Goal: Information Seeking & Learning: Compare options

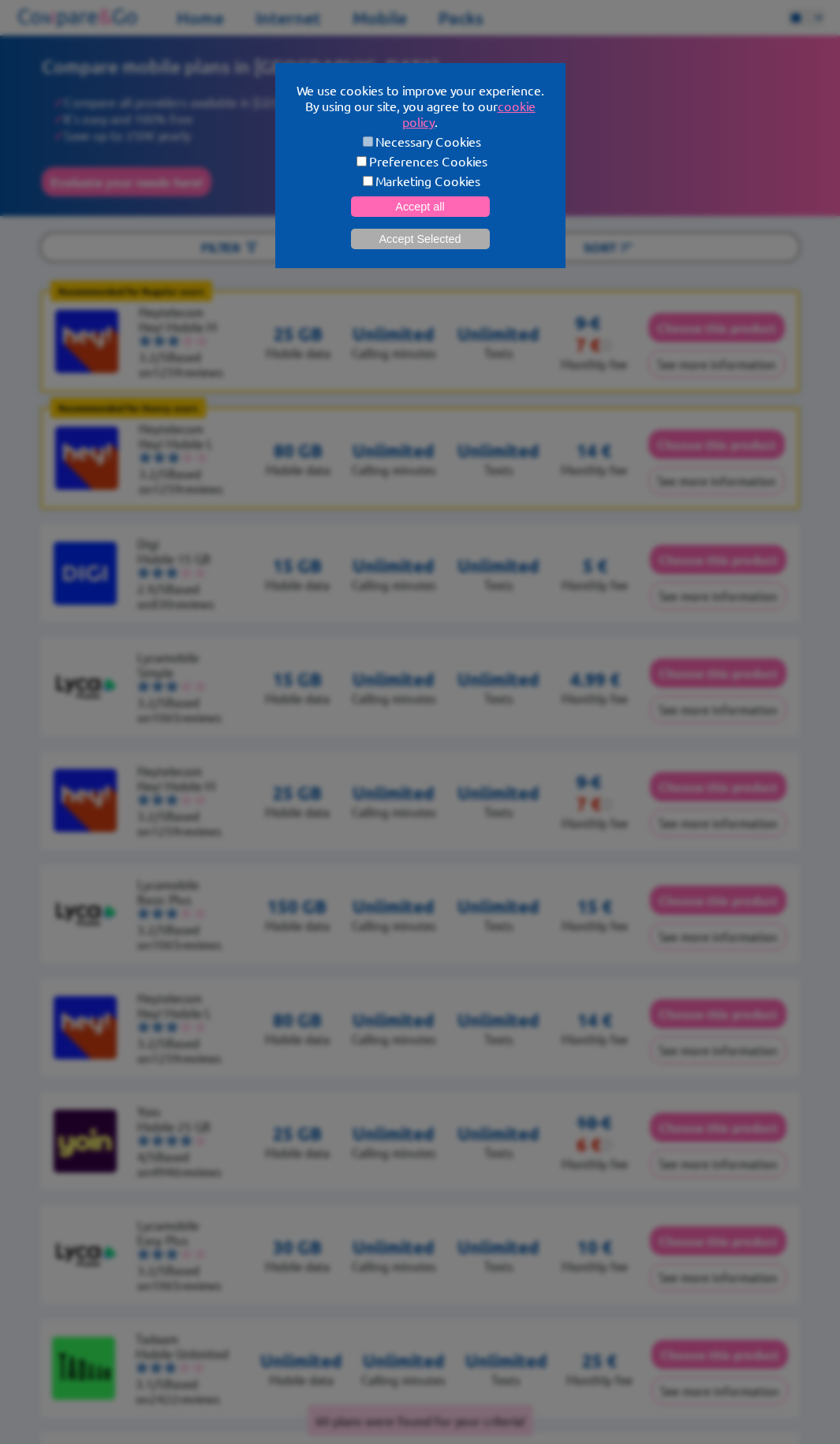
click at [428, 234] on button "Accept Selected" at bounding box center [420, 239] width 139 height 21
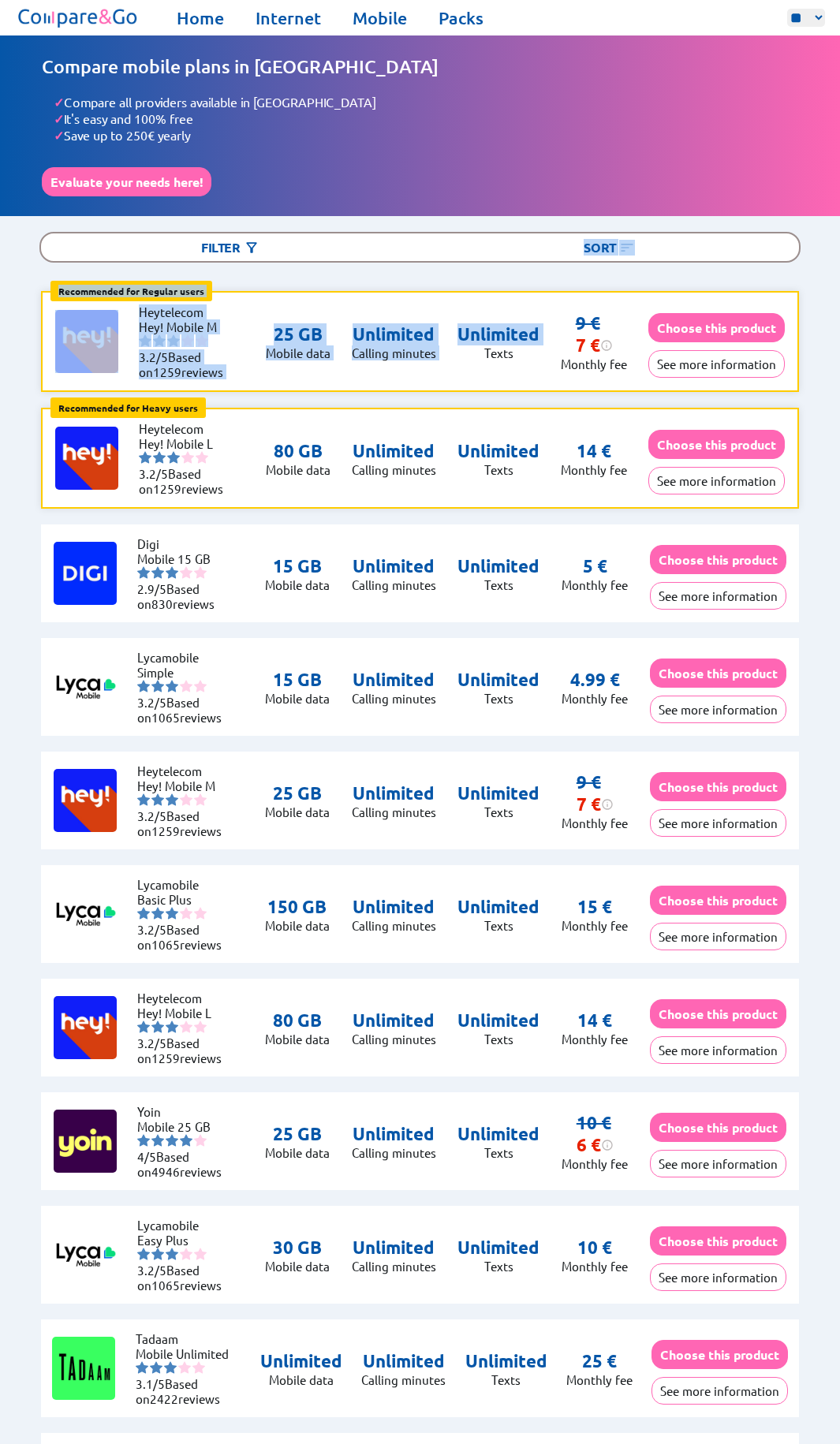
drag, startPoint x: 426, startPoint y: 263, endPoint x: 455, endPoint y: 362, distance: 103.2
click at [455, 366] on div "Recommended for Regular users Regular users: Uses data for browsing, social med…" at bounding box center [420, 341] width 758 height 101
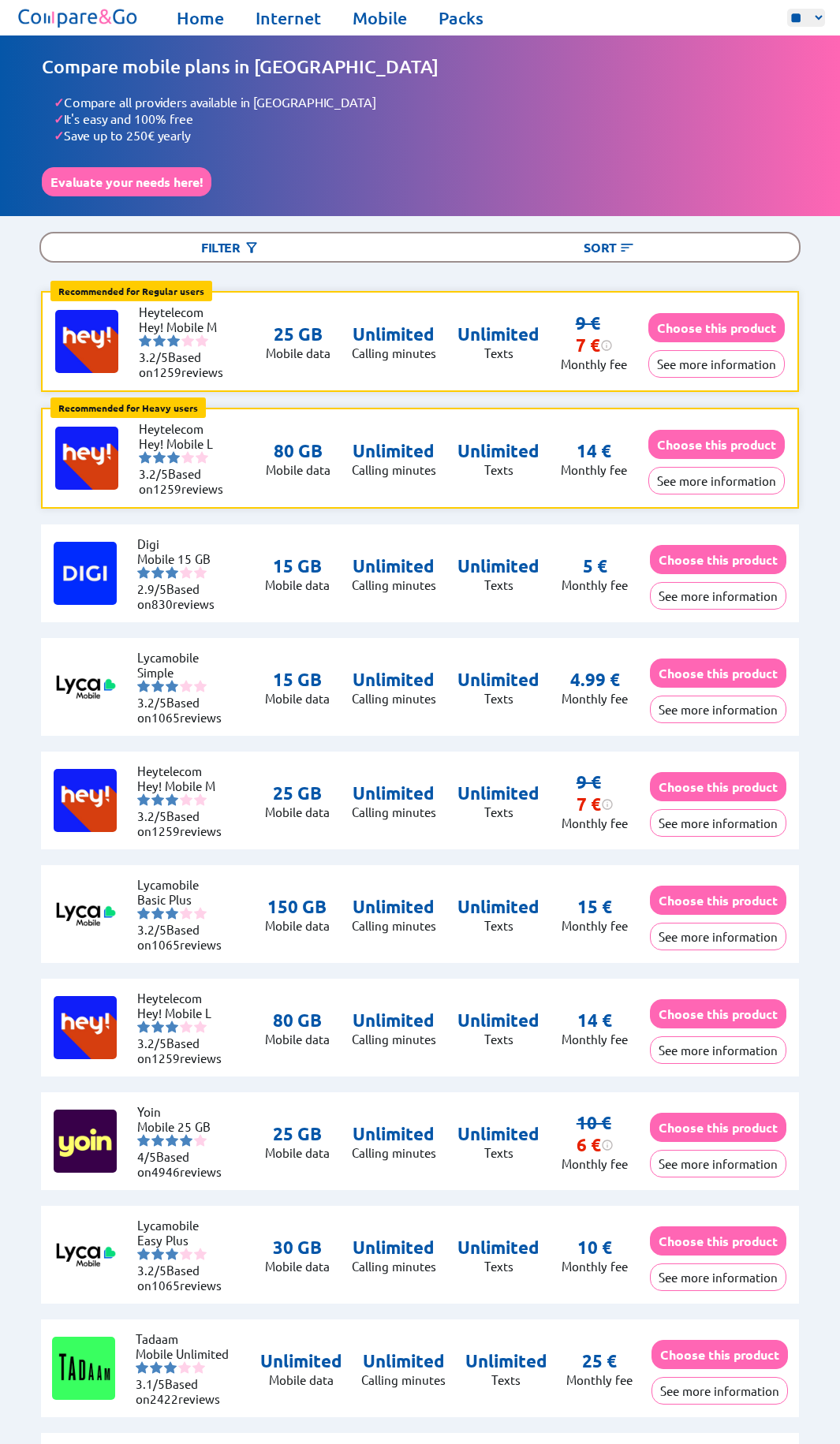
click at [686, 472] on button "See more information" at bounding box center [716, 481] width 136 height 27
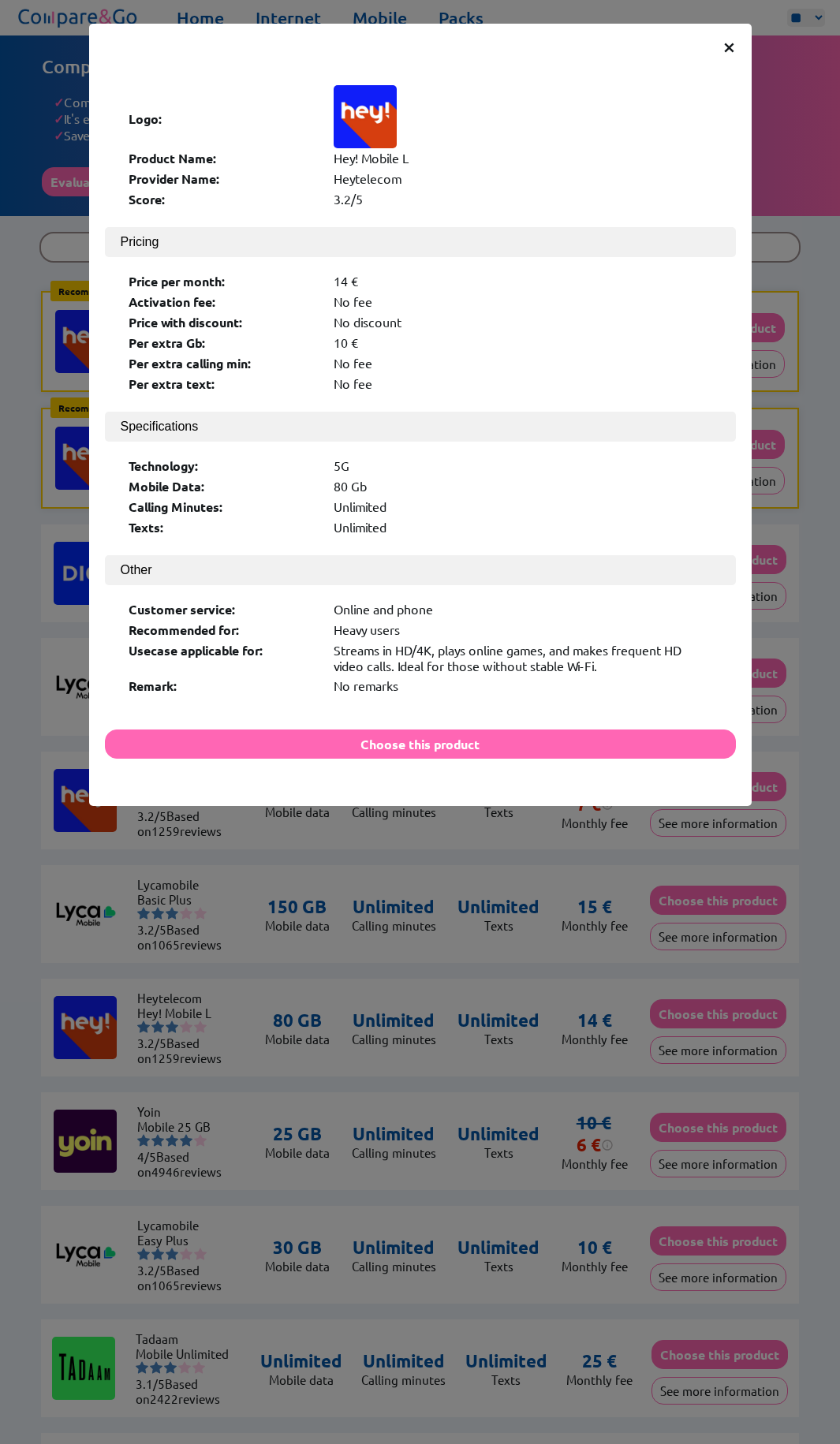
drag, startPoint x: 334, startPoint y: 281, endPoint x: 431, endPoint y: 352, distance: 120.2
click at [415, 338] on div "Price per month: 14 € Activation fee: No fee Price with discount: No discount P…" at bounding box center [420, 334] width 599 height 139
click at [433, 355] on div "Per extra calling min: No fee" at bounding box center [420, 365] width 583 height 21
click at [439, 730] on button "Choose this product" at bounding box center [420, 744] width 631 height 29
click at [728, 42] on span "×" at bounding box center [729, 46] width 13 height 28
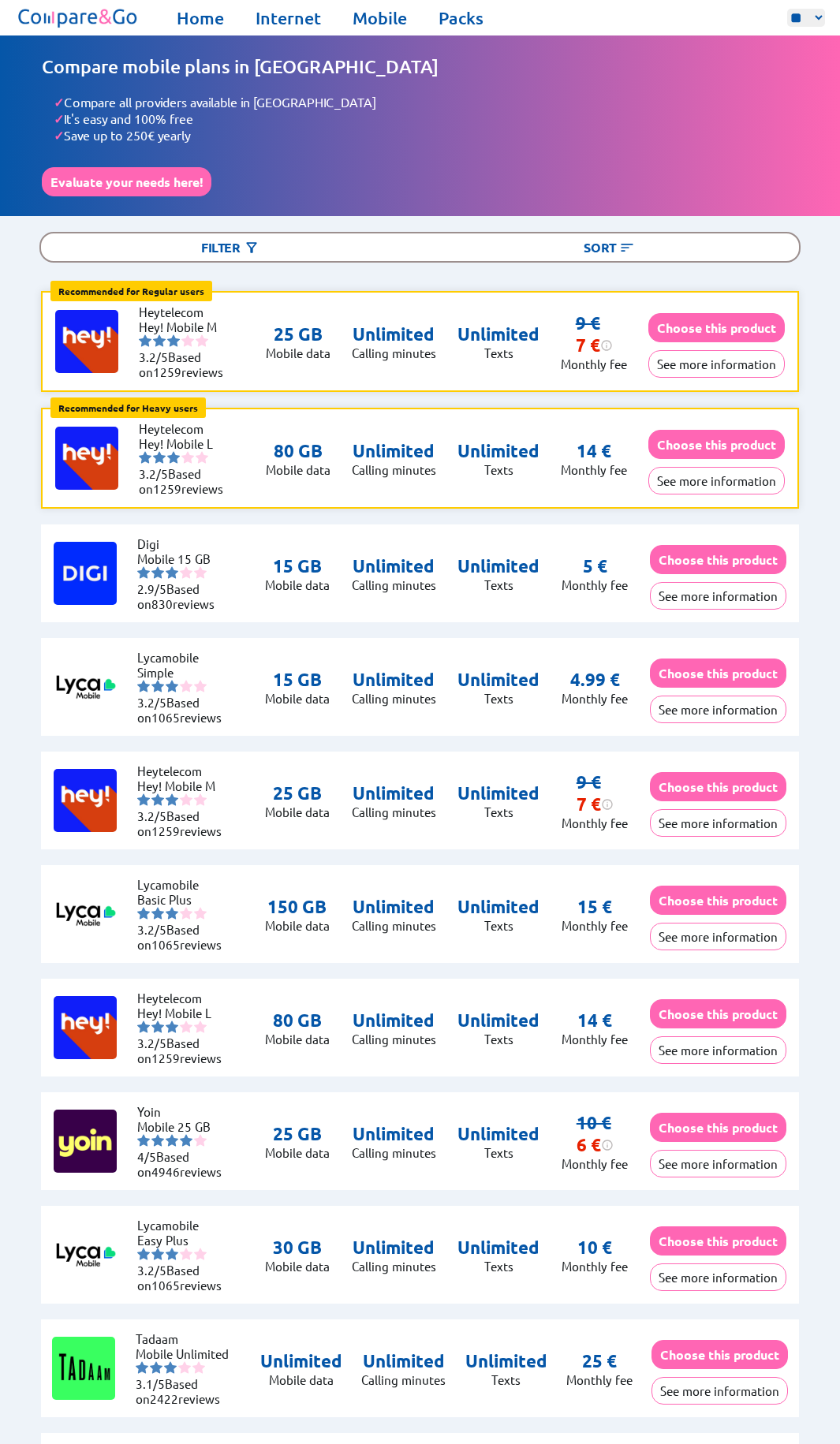
click at [529, 559] on p "Unlimited" at bounding box center [498, 566] width 82 height 22
drag, startPoint x: 409, startPoint y: 566, endPoint x: 489, endPoint y: 581, distance: 81.4
click at [489, 581] on div "Digi Mobile 15 GB 2.9/5 Based on 830 reviews 15 GB Mobile data Unlimited Callin…" at bounding box center [420, 574] width 758 height 98
click at [492, 582] on p "Texts" at bounding box center [498, 585] width 82 height 15
click at [479, 571] on p "Unlimited" at bounding box center [498, 566] width 82 height 22
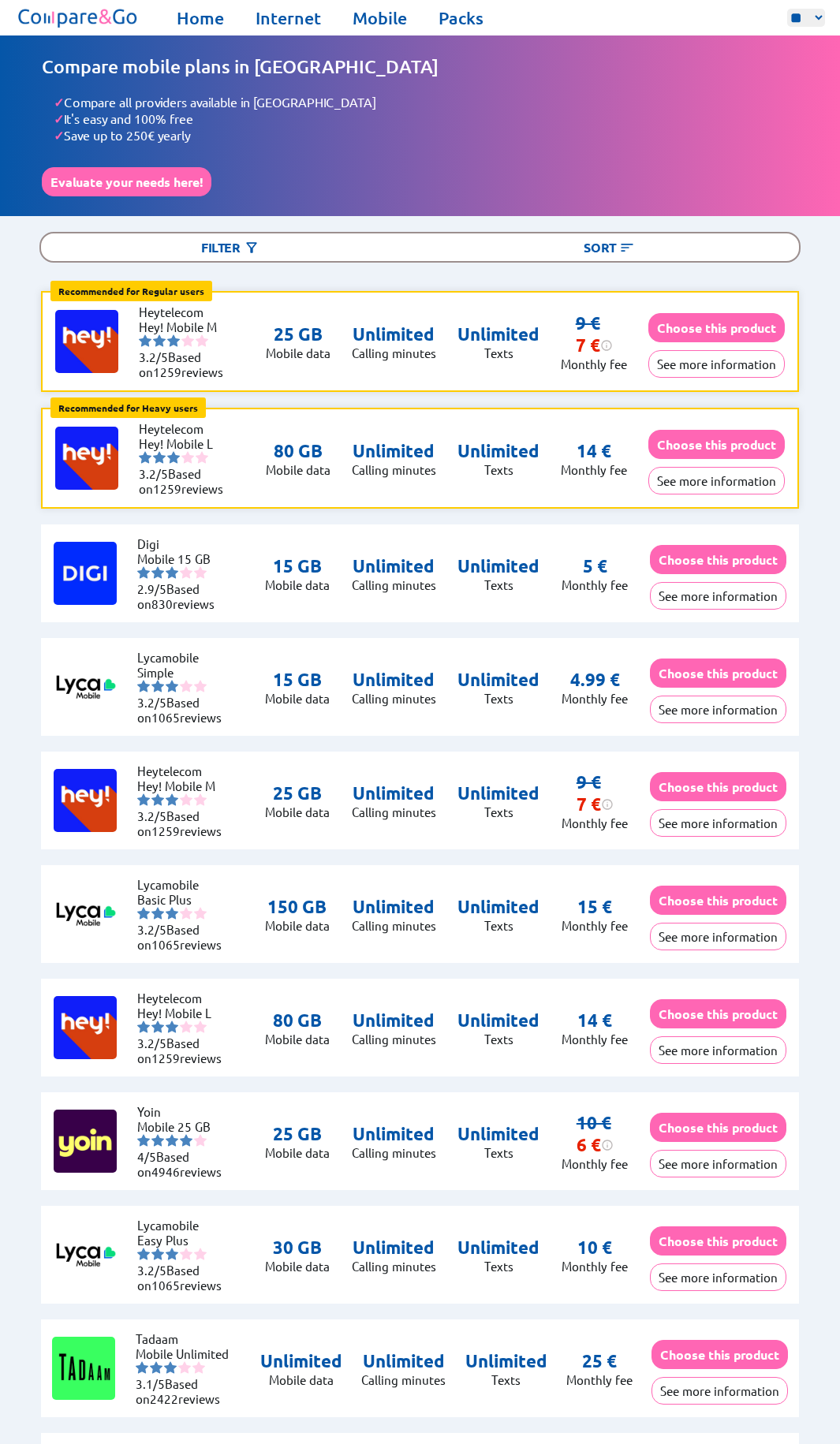
click at [330, 236] on div "Filter" at bounding box center [230, 247] width 379 height 27
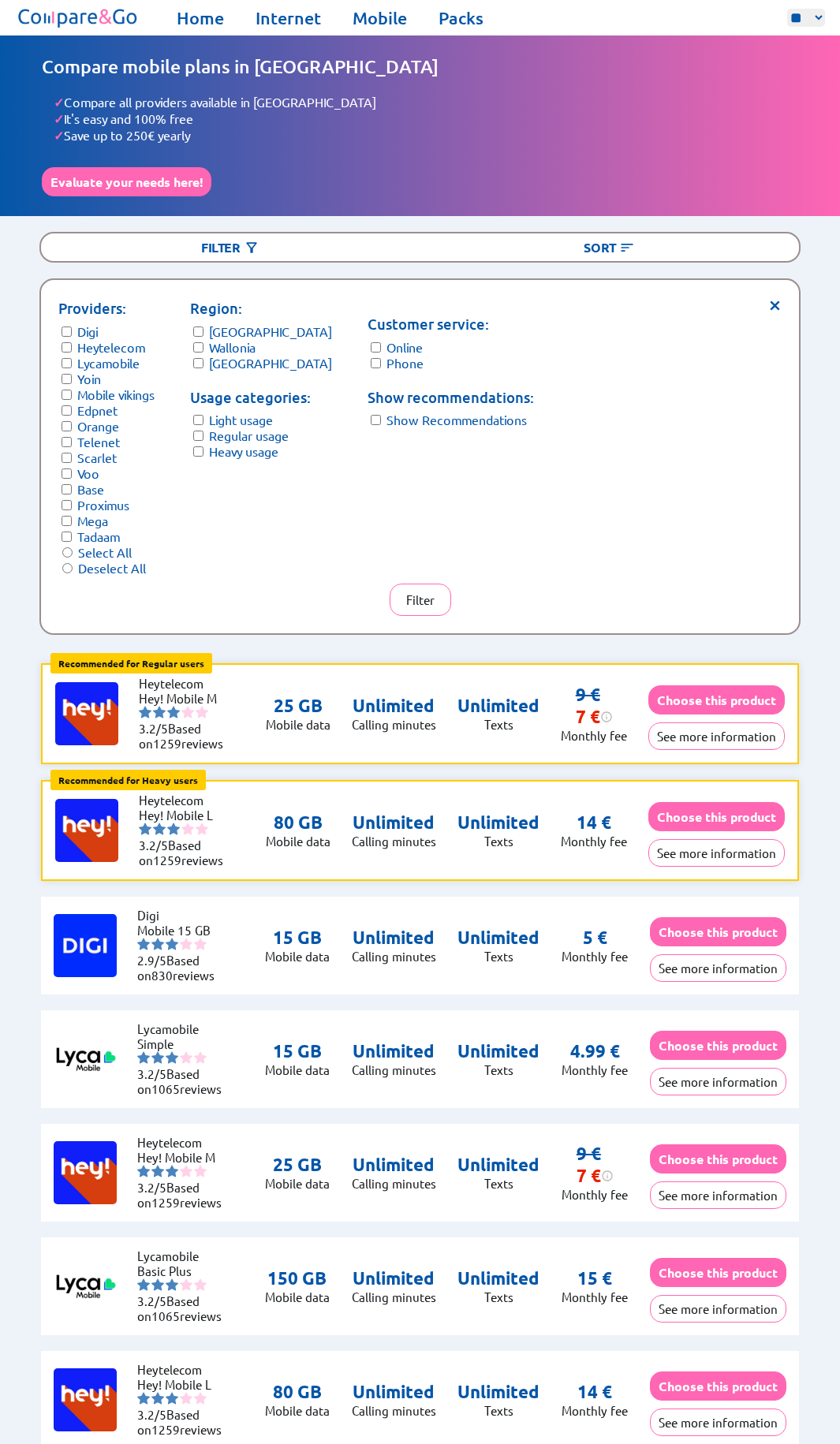
click at [340, 234] on div "Filter" at bounding box center [230, 247] width 379 height 27
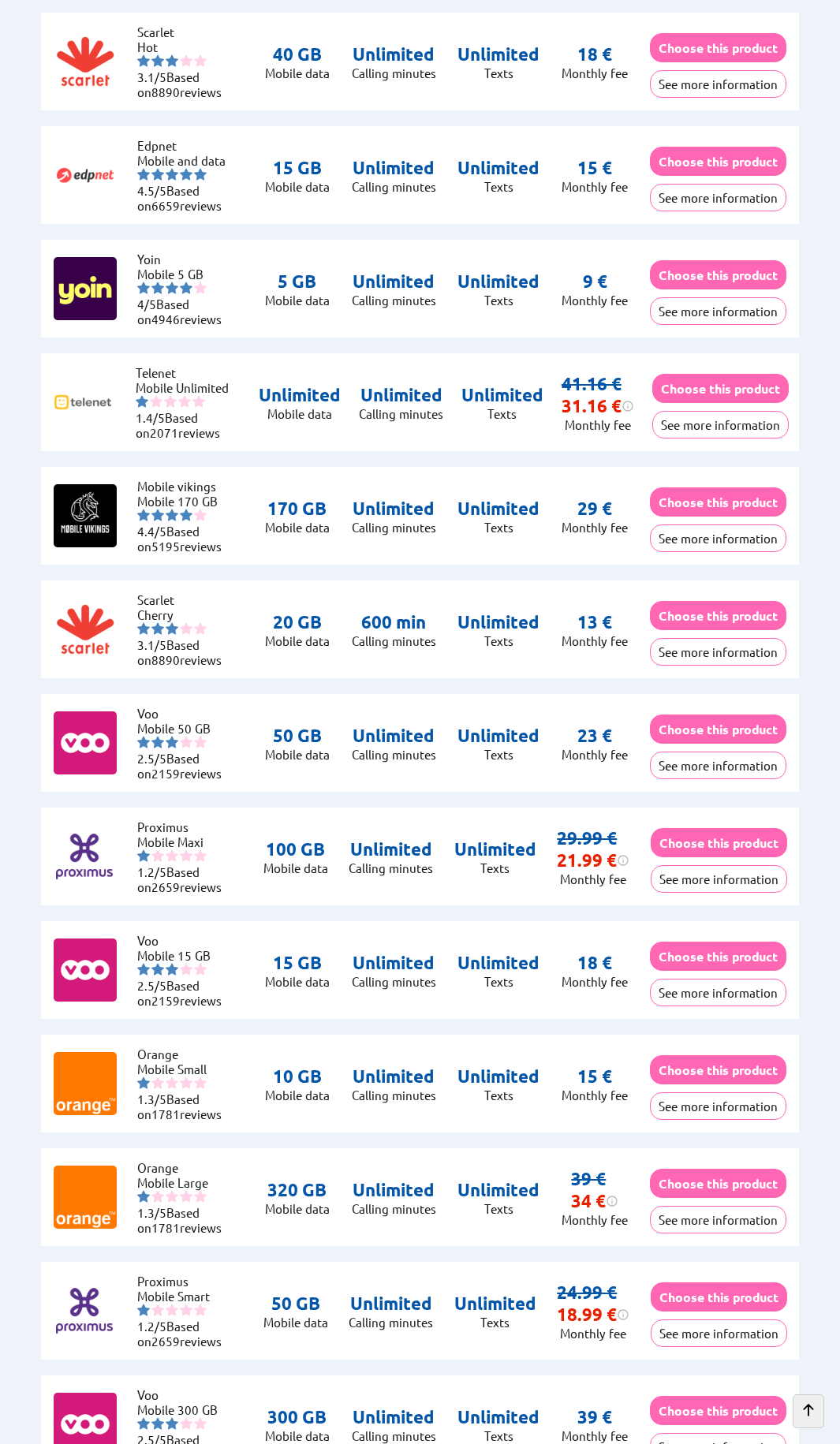
scroll to position [3471, 0]
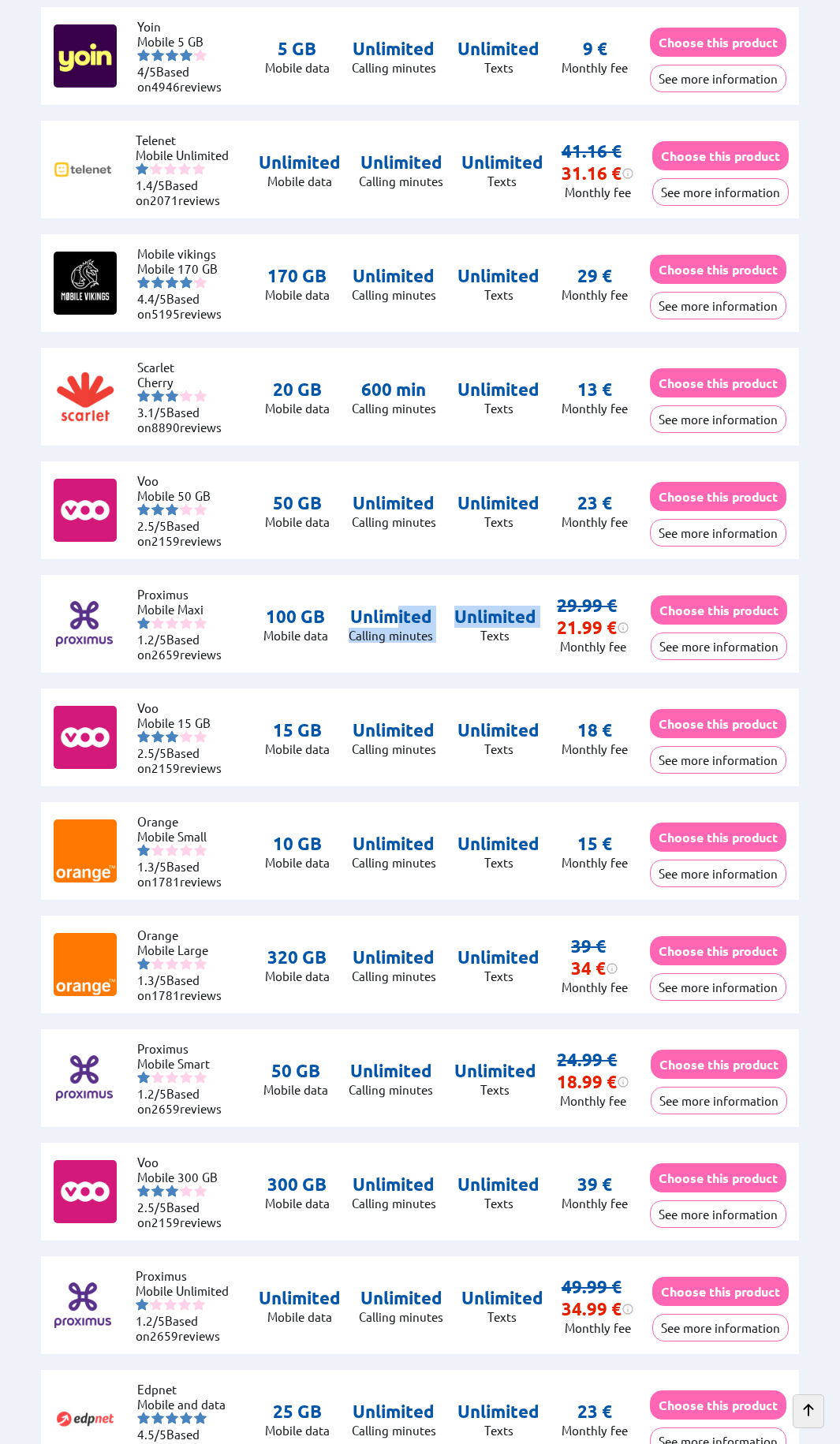
drag, startPoint x: 395, startPoint y: 579, endPoint x: 473, endPoint y: 666, distance: 116.8
click at [473, 666] on div "Proximus Mobile Maxi 1.2/5 Based on 2659 reviews 100 GB Mobile data Unlimited C…" at bounding box center [420, 624] width 758 height 98
click at [479, 672] on div "Digi Mobile 15 GB 2.9/5 Based on 830 reviews 15 GB Mobile data Unlimited Callin…" at bounding box center [420, 453] width 798 height 6799
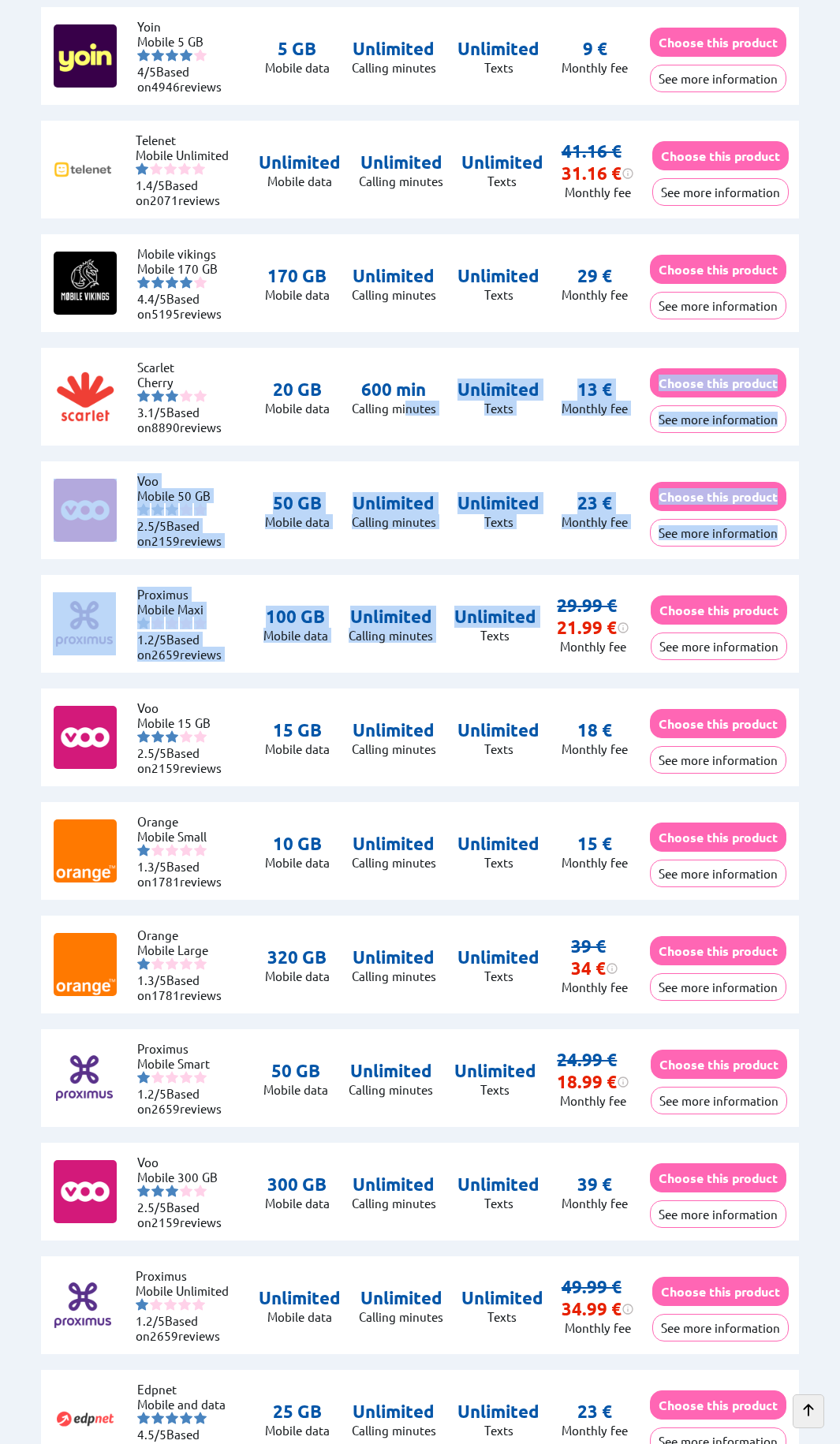
drag, startPoint x: 469, startPoint y: 662, endPoint x: 450, endPoint y: 492, distance: 171.1
click at [409, 420] on div "Digi Mobile 15 GB 2.9/5 Based on 830 reviews 15 GB Mobile data Unlimited Callin…" at bounding box center [420, 453] width 798 height 6799
drag, startPoint x: 454, startPoint y: 511, endPoint x: 459, endPoint y: 468, distance: 43.3
click at [454, 510] on div "Voo Mobile 50 GB 2.5/5 Based on 2159 reviews 50 GB Mobile data Unlimited Callin…" at bounding box center [420, 510] width 758 height 98
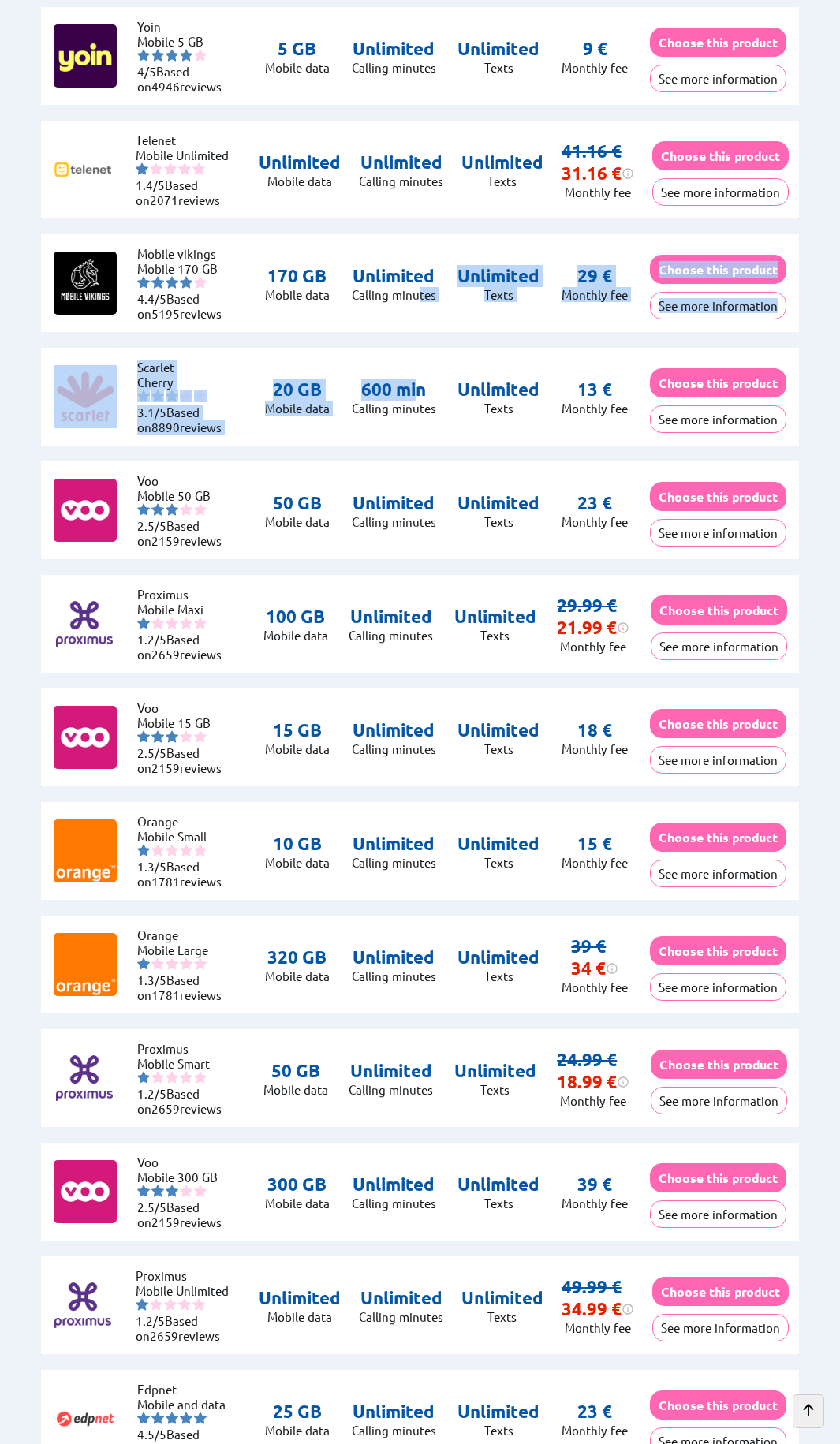
click at [417, 338] on div "Digi Mobile 15 GB 2.9/5 Based on 830 reviews 15 GB Mobile data Unlimited Callin…" at bounding box center [420, 453] width 798 height 6799
click at [405, 338] on div "Digi Mobile 15 GB 2.9/5 Based on 830 reviews 15 GB Mobile data Unlimited Callin…" at bounding box center [420, 453] width 798 height 6799
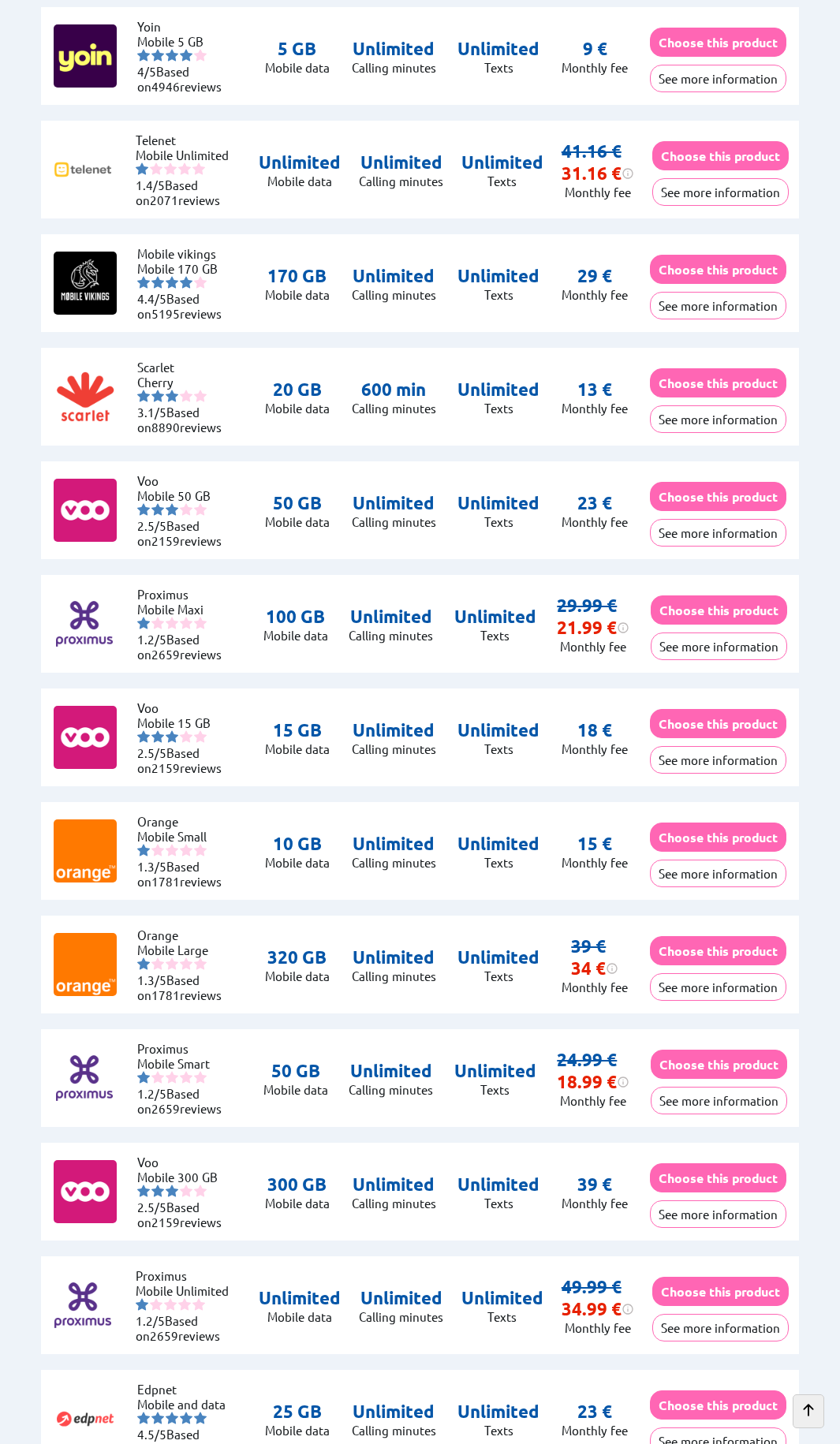
drag, startPoint x: 375, startPoint y: 332, endPoint x: 469, endPoint y: 934, distance: 609.3
click at [467, 934] on div "Digi Mobile 15 GB 2.9/5 Based on 830 reviews 15 GB Mobile data Unlimited Callin…" at bounding box center [420, 453] width 798 height 6799
click at [469, 934] on div "Orange Mobile Large 1.3/5 Based on 1781 reviews 320 GB Mobile data Unlimited Ca…" at bounding box center [420, 965] width 758 height 98
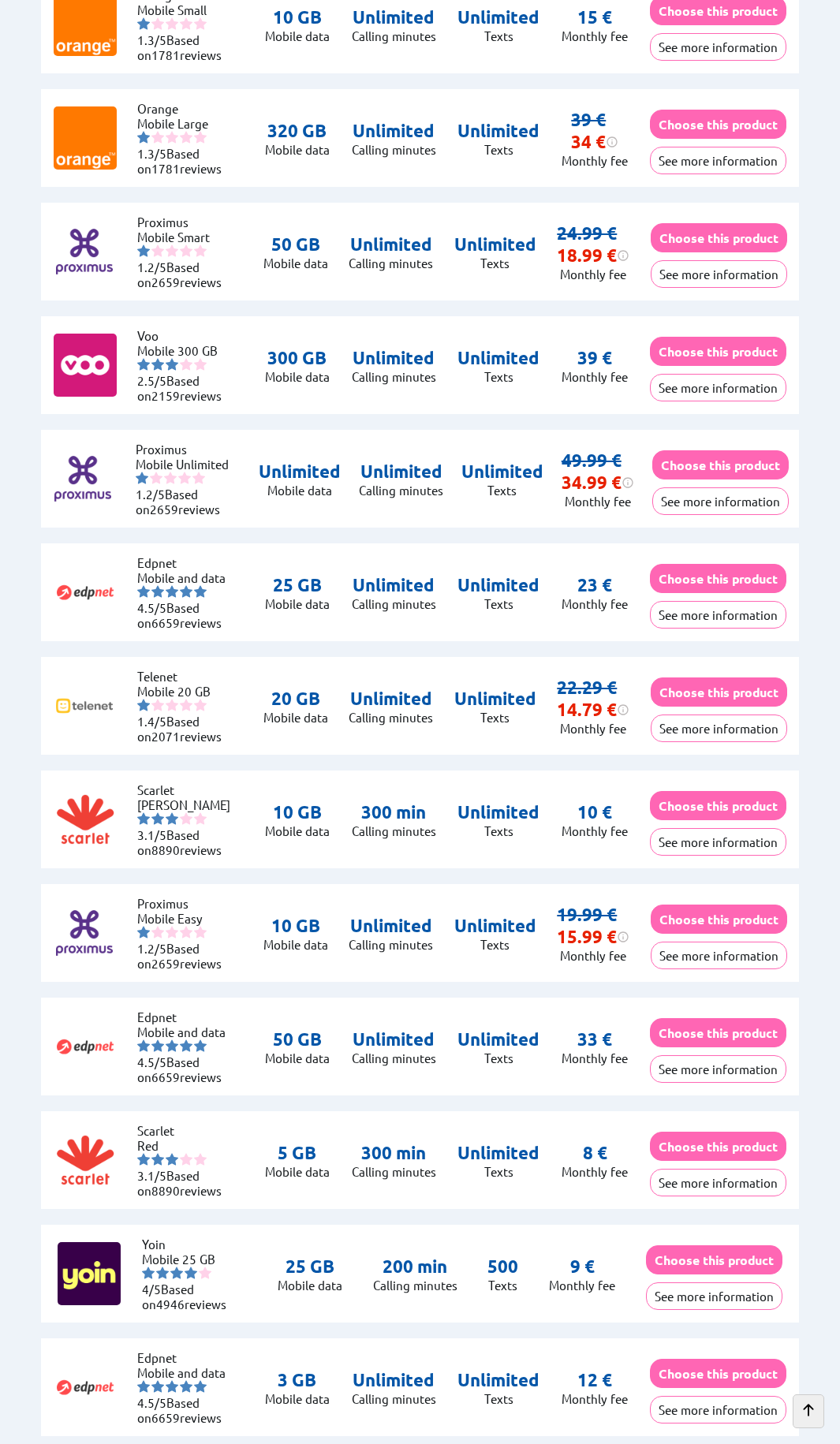
scroll to position [4339, 0]
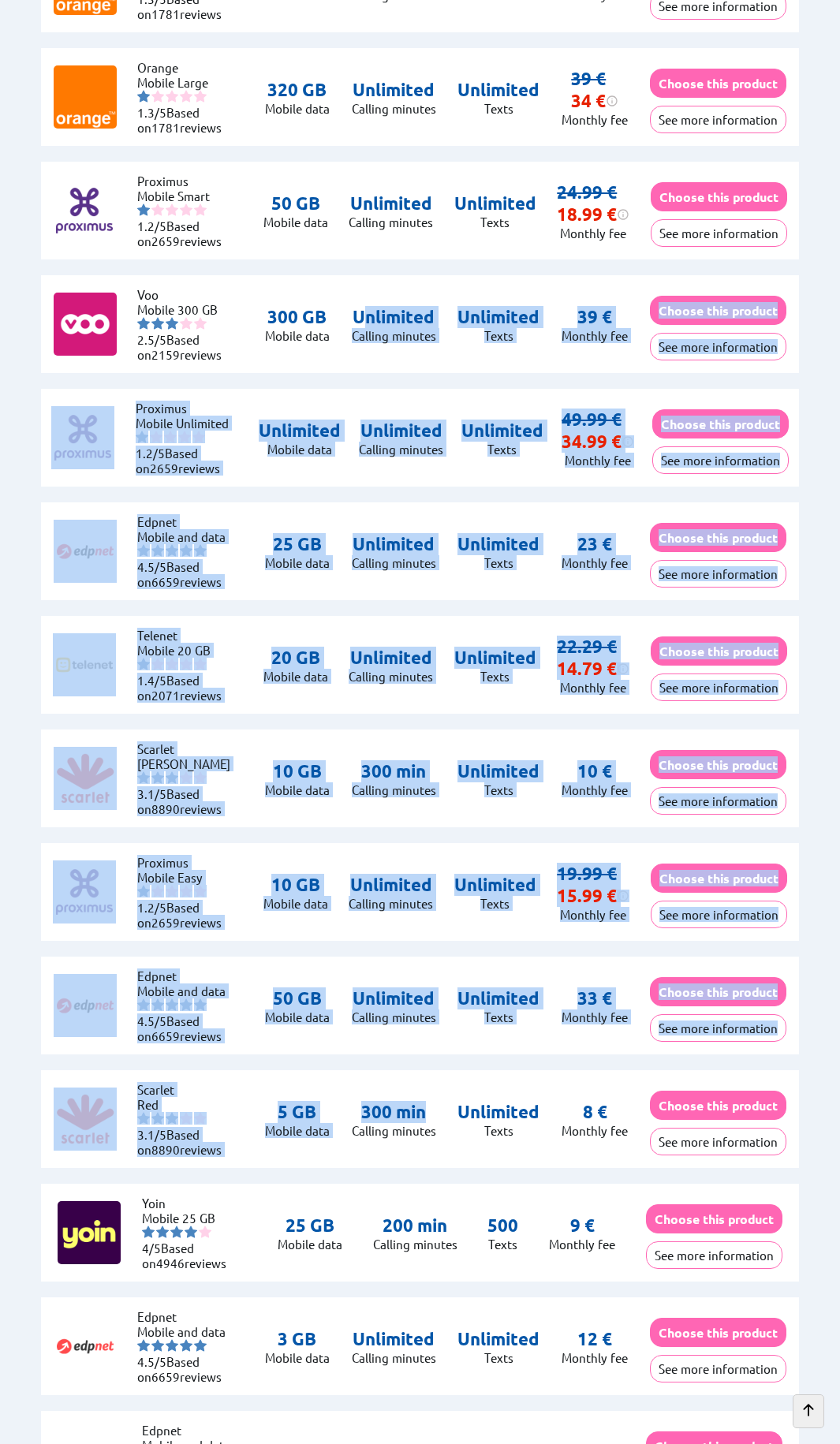
drag, startPoint x: 424, startPoint y: 1062, endPoint x: 367, endPoint y: 303, distance: 761.1
click at [370, 301] on div "Voo Mobile 300 GB 2.5/5 Based on 2159 reviews 300 GB Mobile data Unlimited Call…" at bounding box center [420, 324] width 758 height 98
drag, startPoint x: 391, startPoint y: 349, endPoint x: 453, endPoint y: 1109, distance: 762.5
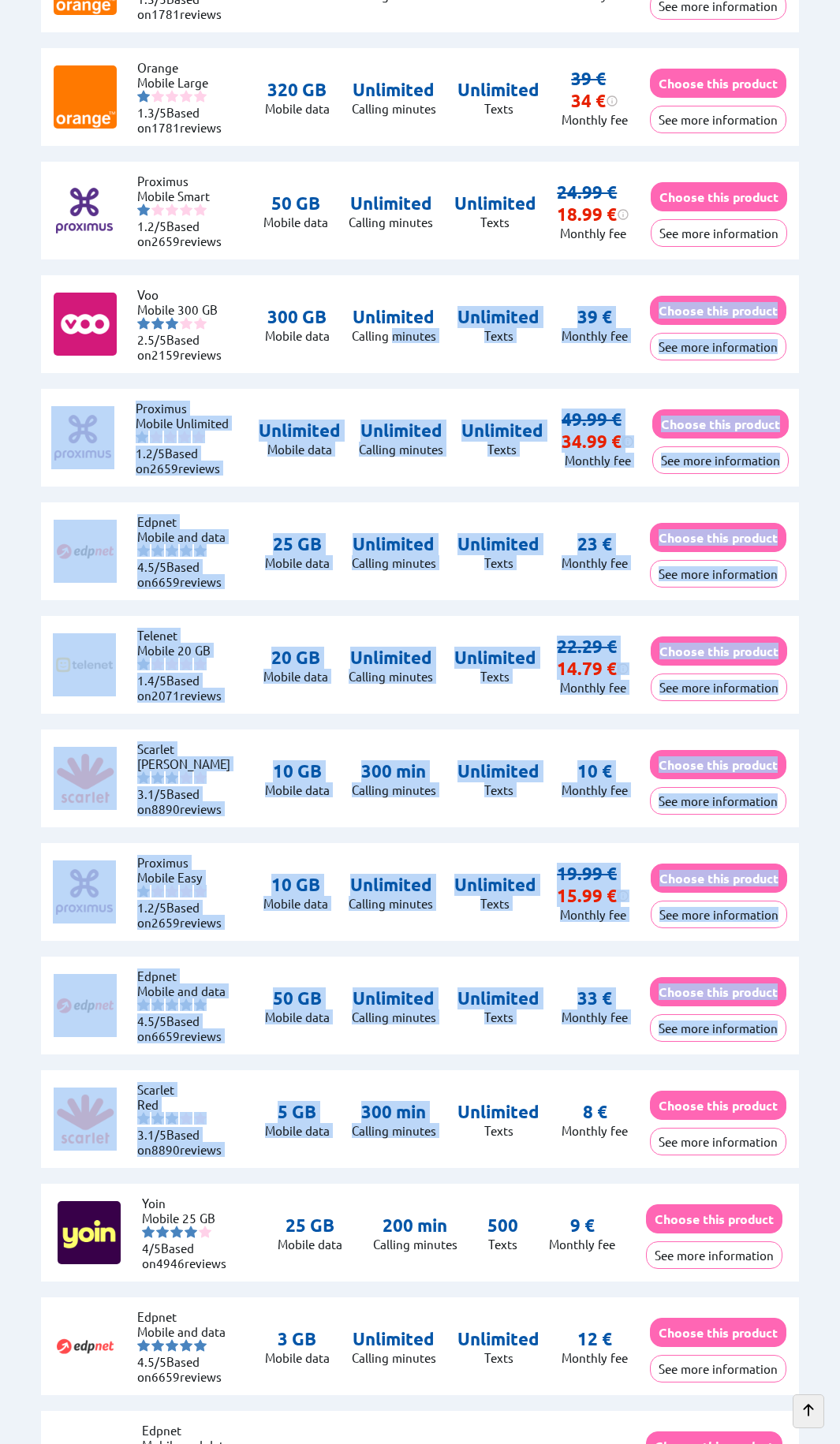
click at [454, 1108] on div "Scarlet Red 3.1/5 Based on 8890 reviews 5 GB Mobile data 300 min Calling minute…" at bounding box center [420, 1120] width 758 height 98
click at [426, 1046] on div "Edpnet Mobile and data 4.5/5 Based on 6659 reviews 50 GB Mobile data Unlimited …" at bounding box center [420, 1006] width 758 height 98
drag, startPoint x: 464, startPoint y: 1009, endPoint x: 501, endPoint y: 387, distance: 623.1
click at [486, 502] on div "Edpnet Mobile and data 4.5/5 Based on 6659 reviews 25 GB Mobile data Unlimited …" at bounding box center [420, 551] width 758 height 98
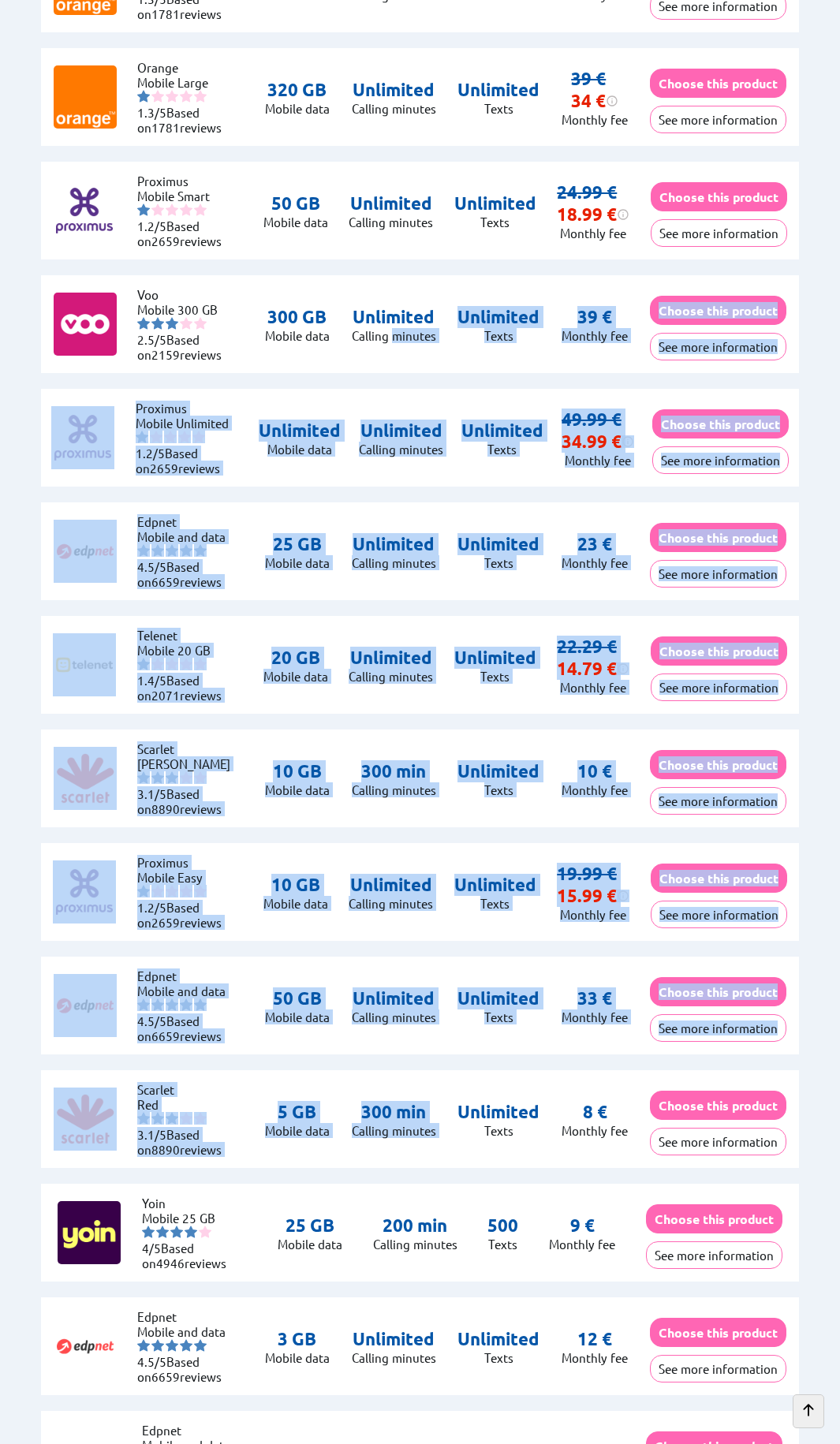
drag, startPoint x: 462, startPoint y: 494, endPoint x: 458, endPoint y: 916, distance: 422.0
click at [449, 907] on div "Proximus Mobile Easy 1.2/5 Based on 2659 reviews 10 GB Mobile data Unlimited Ca…" at bounding box center [420, 892] width 758 height 98
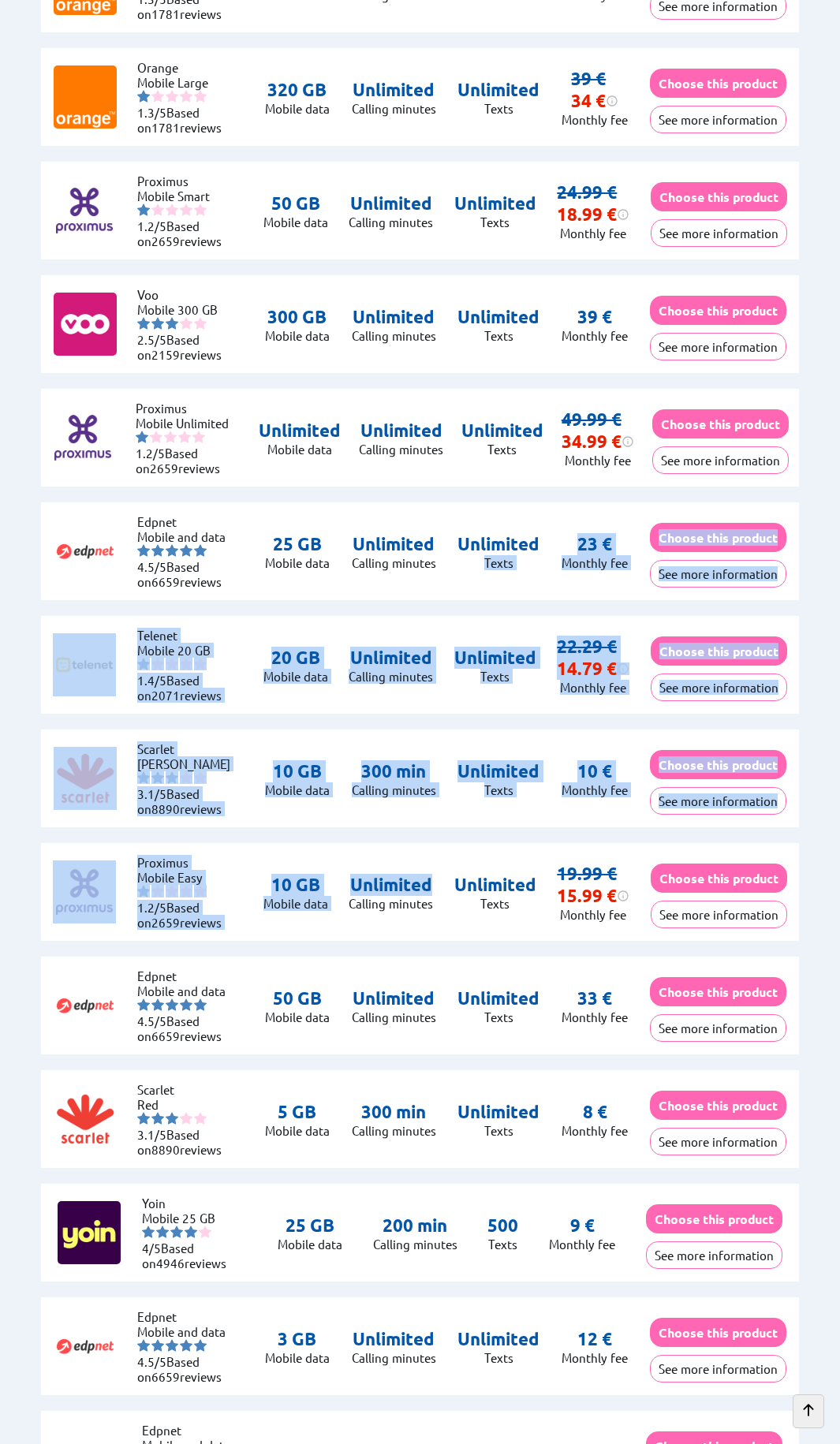
drag, startPoint x: 434, startPoint y: 809, endPoint x: 479, endPoint y: 599, distance: 214.8
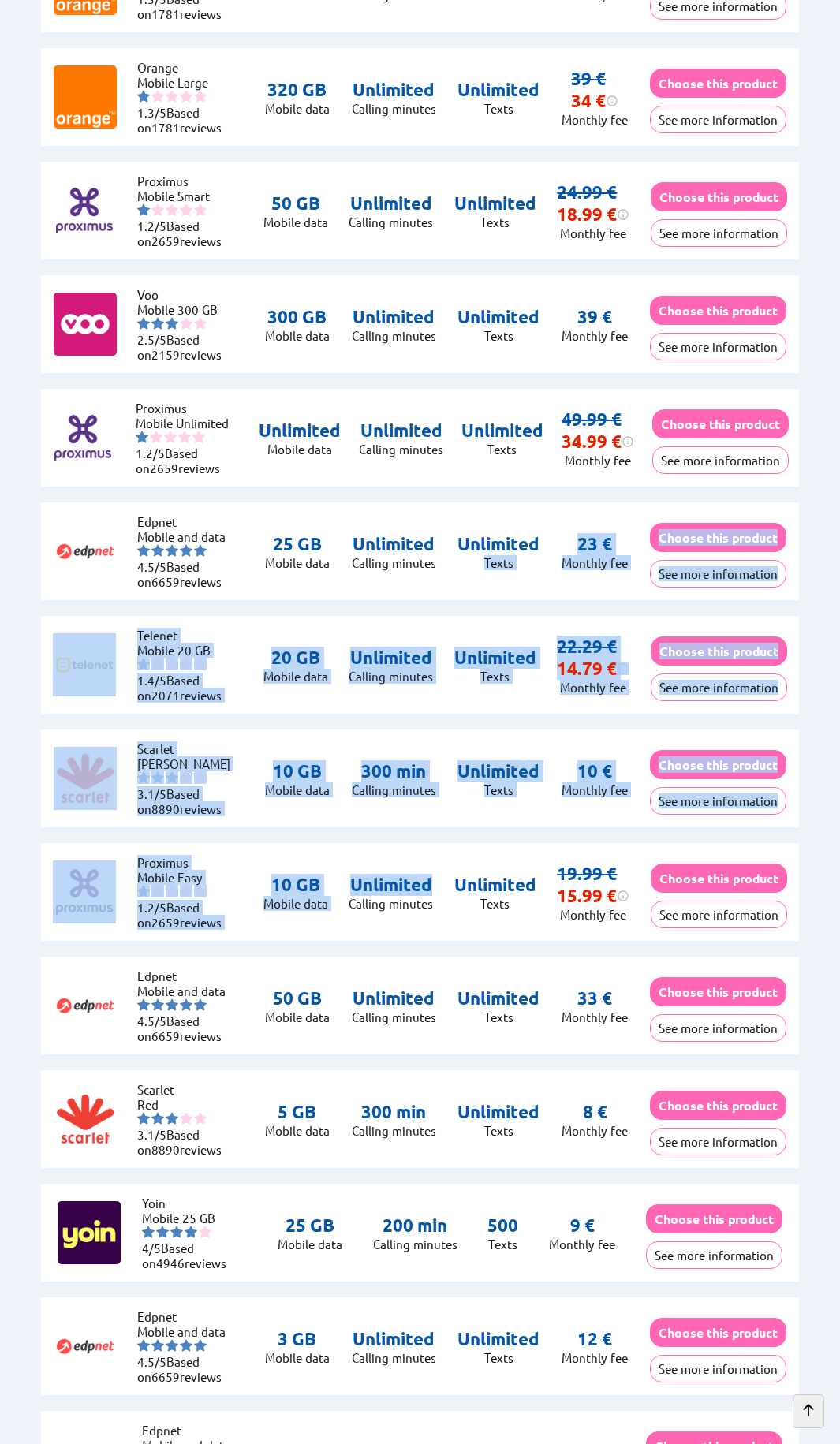
click at [394, 635] on div "Telenet Mobile 20 GB 1.4/5 Based on 2071 reviews 20 GB Mobile data Unlimited Ca…" at bounding box center [420, 665] width 758 height 98
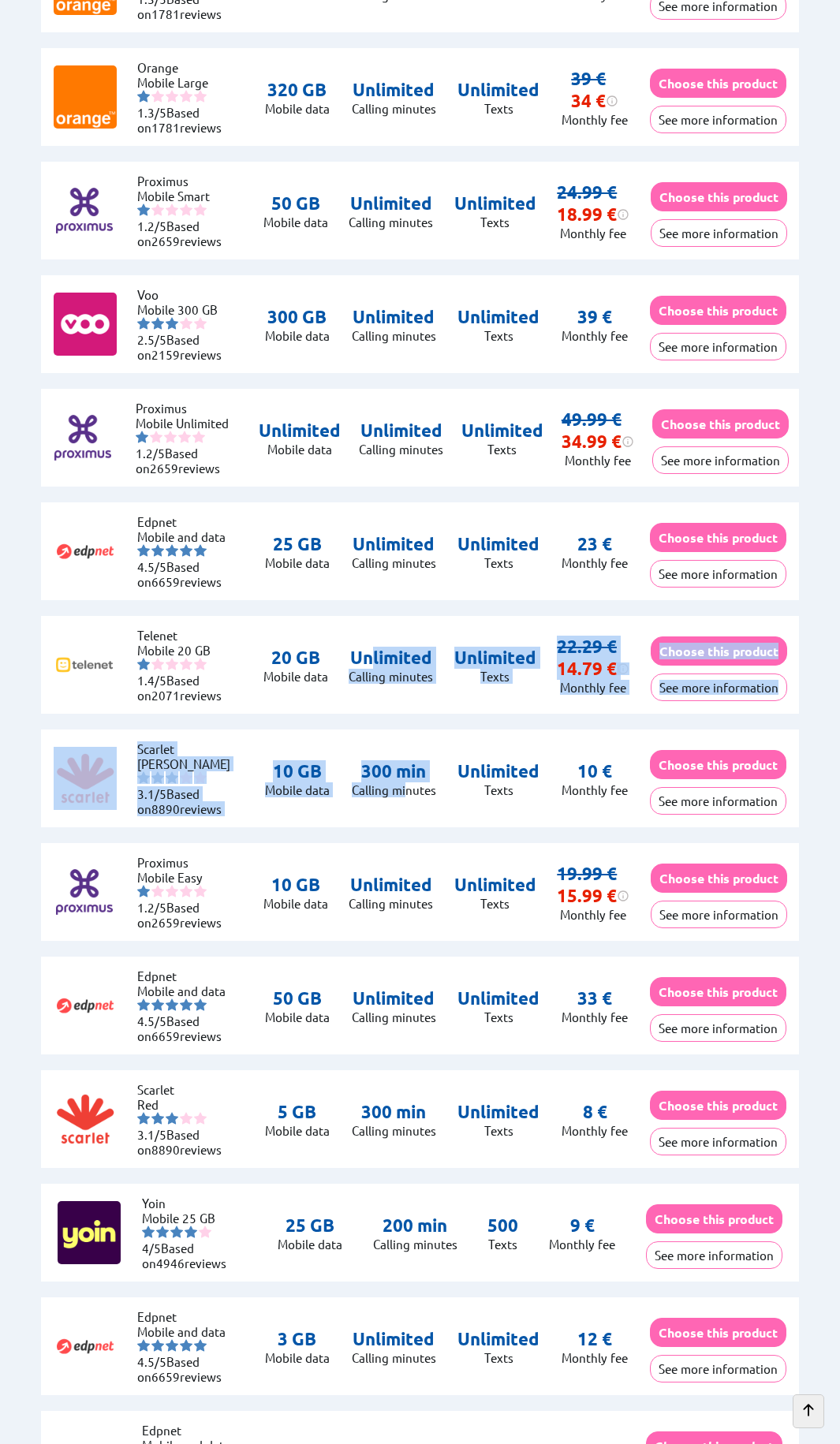
drag, startPoint x: 369, startPoint y: 631, endPoint x: 465, endPoint y: 808, distance: 201.4
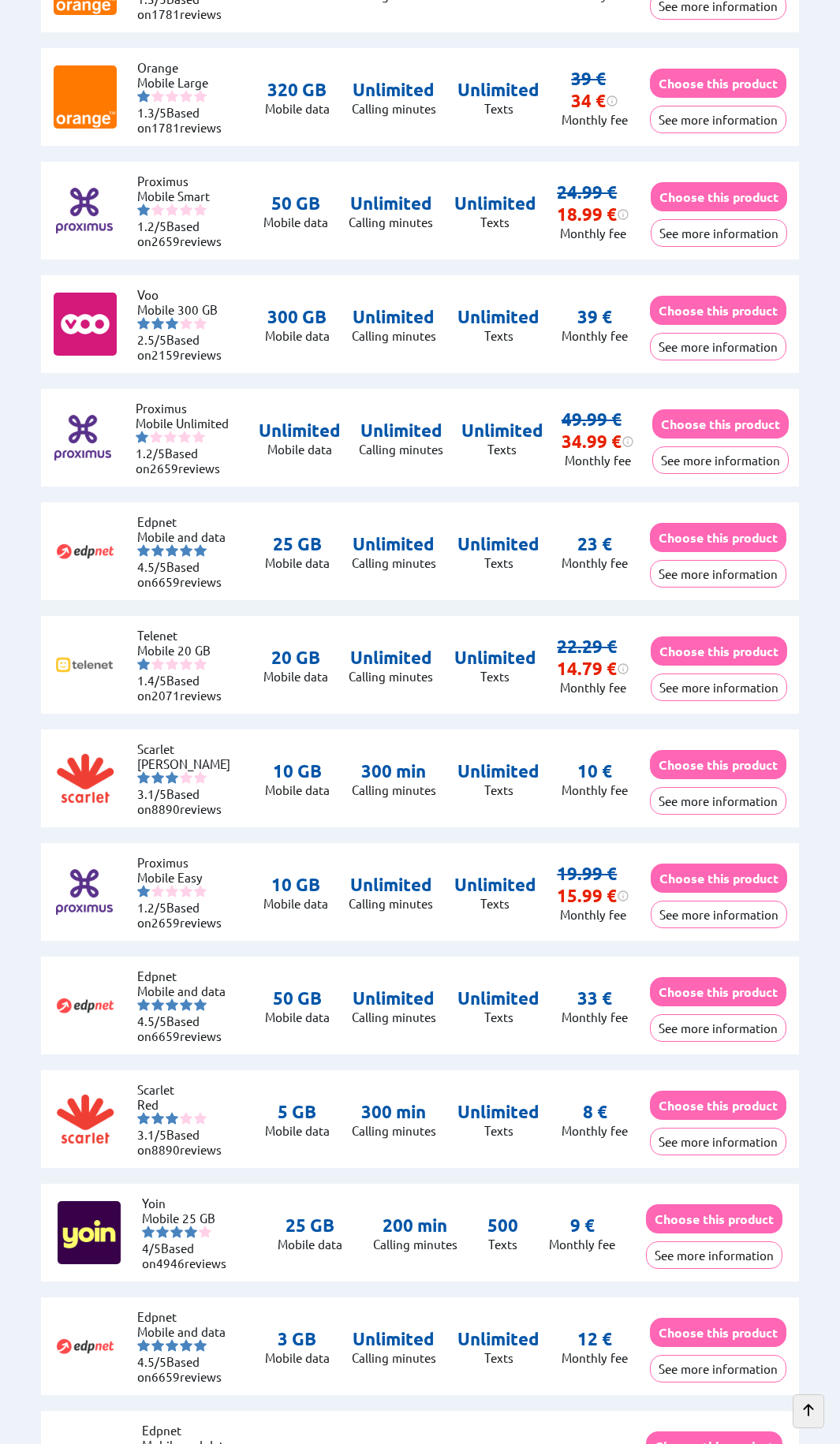
click at [469, 806] on div "[PERSON_NAME] 3.1/5 Based on 8890 reviews 10 GB Mobile data 300 min Calling min…" at bounding box center [420, 779] width 758 height 98
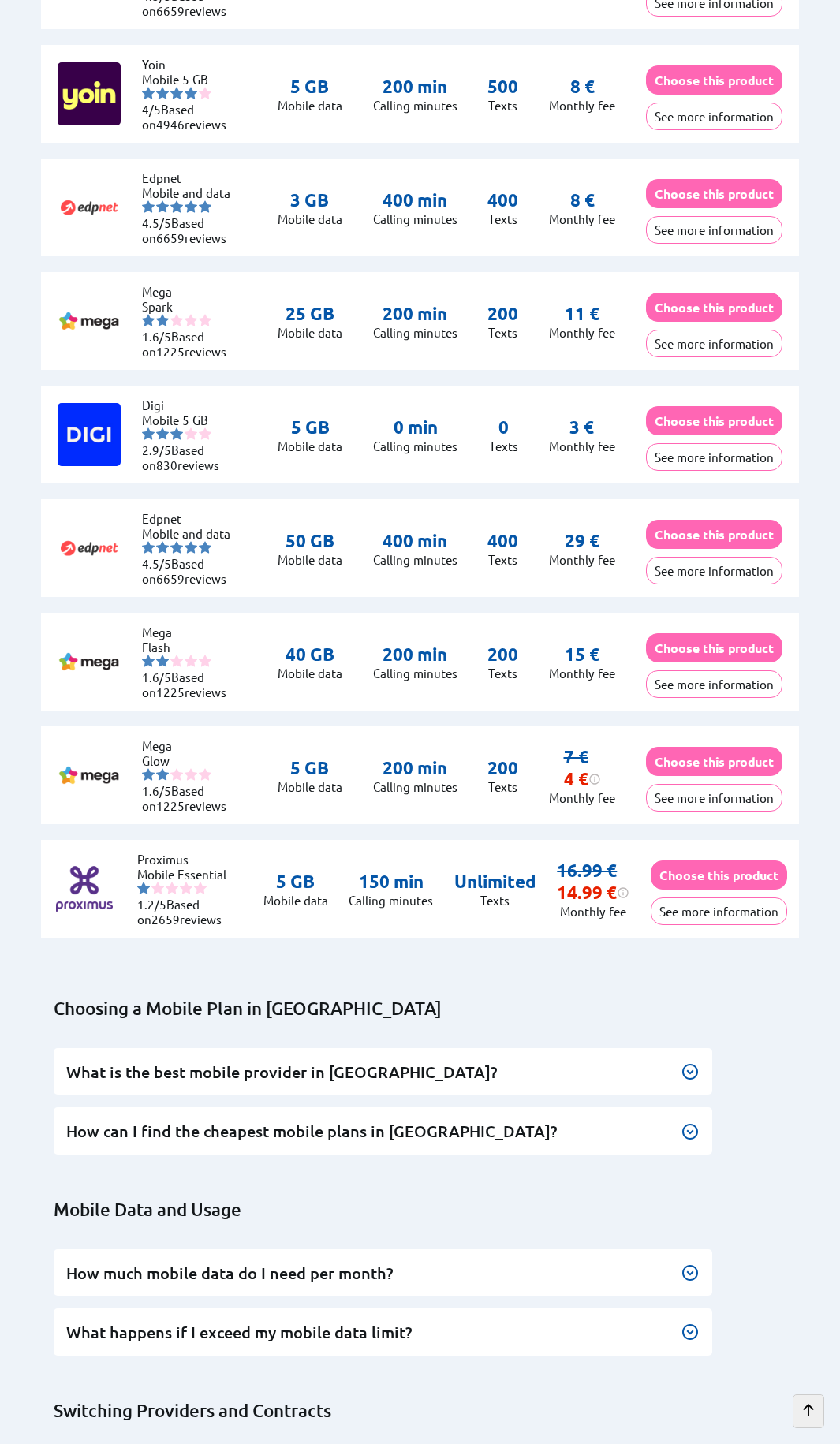
scroll to position [6547, 0]
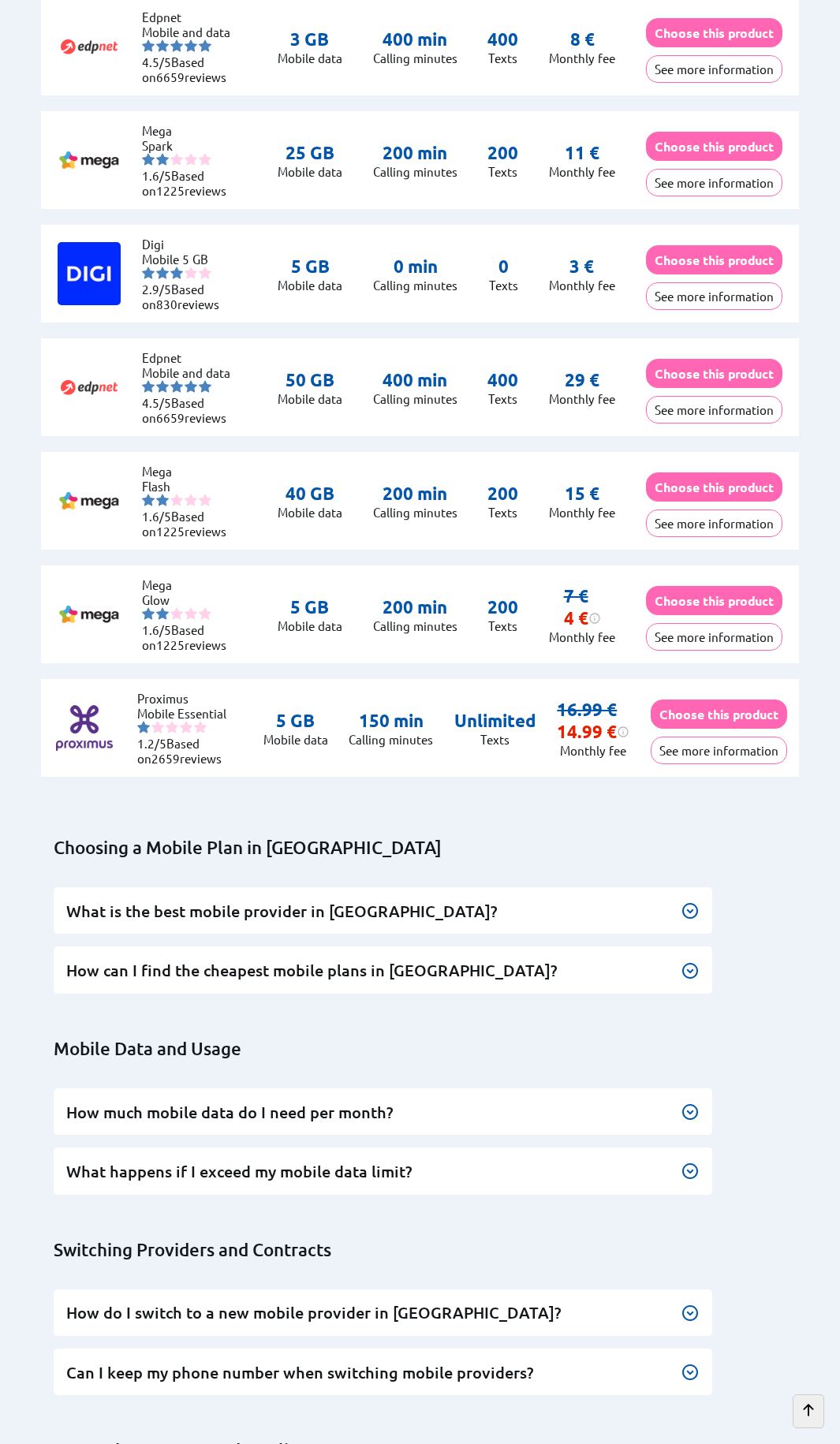
drag, startPoint x: 317, startPoint y: 1020, endPoint x: 281, endPoint y: 758, distance: 264.5
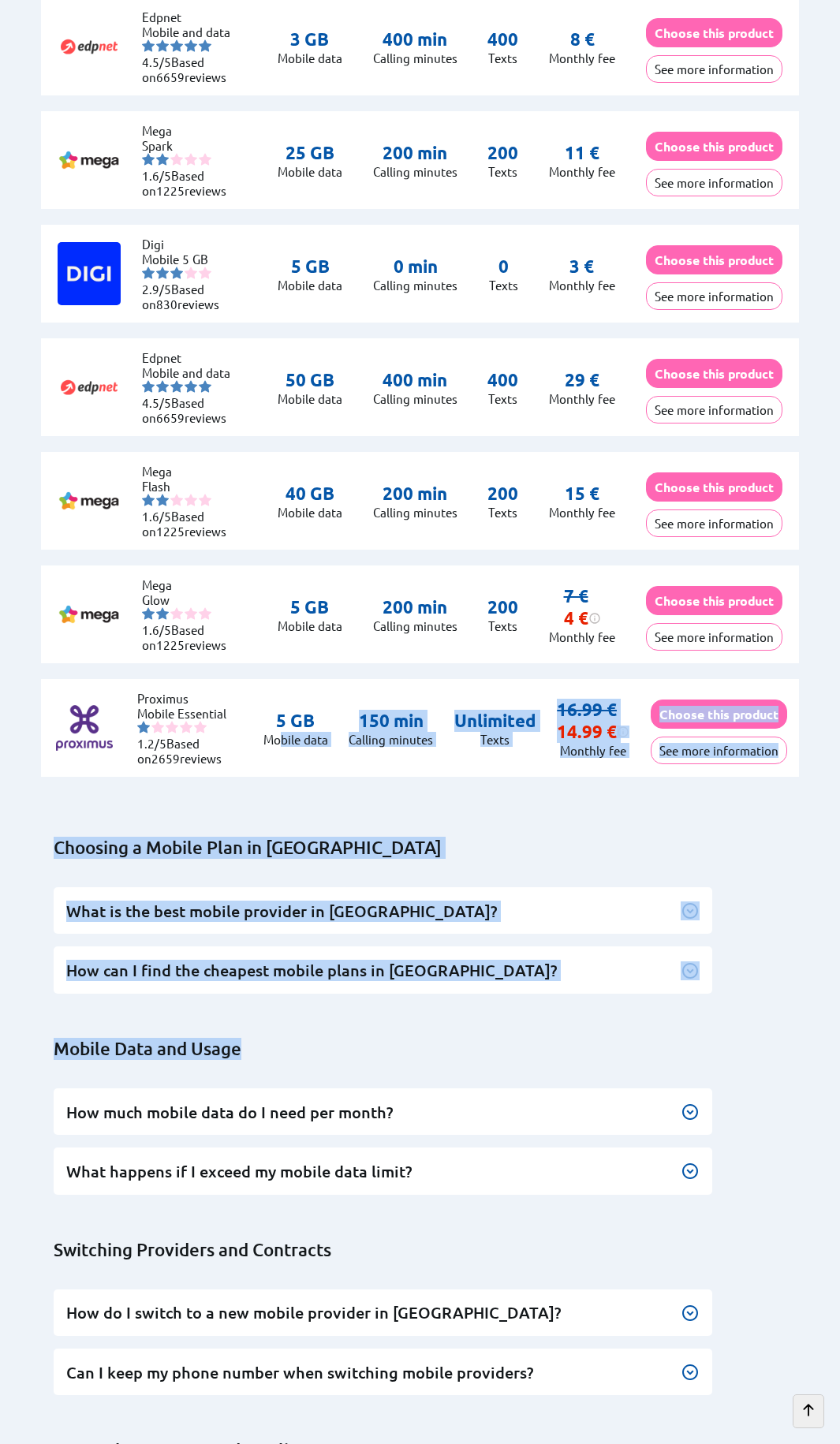
click at [429, 879] on div "Choosing a Mobile Plan in [GEOGRAPHIC_DATA] What is the best mobile provider in…" at bounding box center [426, 1320] width 785 height 1030
click at [405, 842] on h2 "Choosing a Mobile Plan in [GEOGRAPHIC_DATA]" at bounding box center [426, 848] width 745 height 22
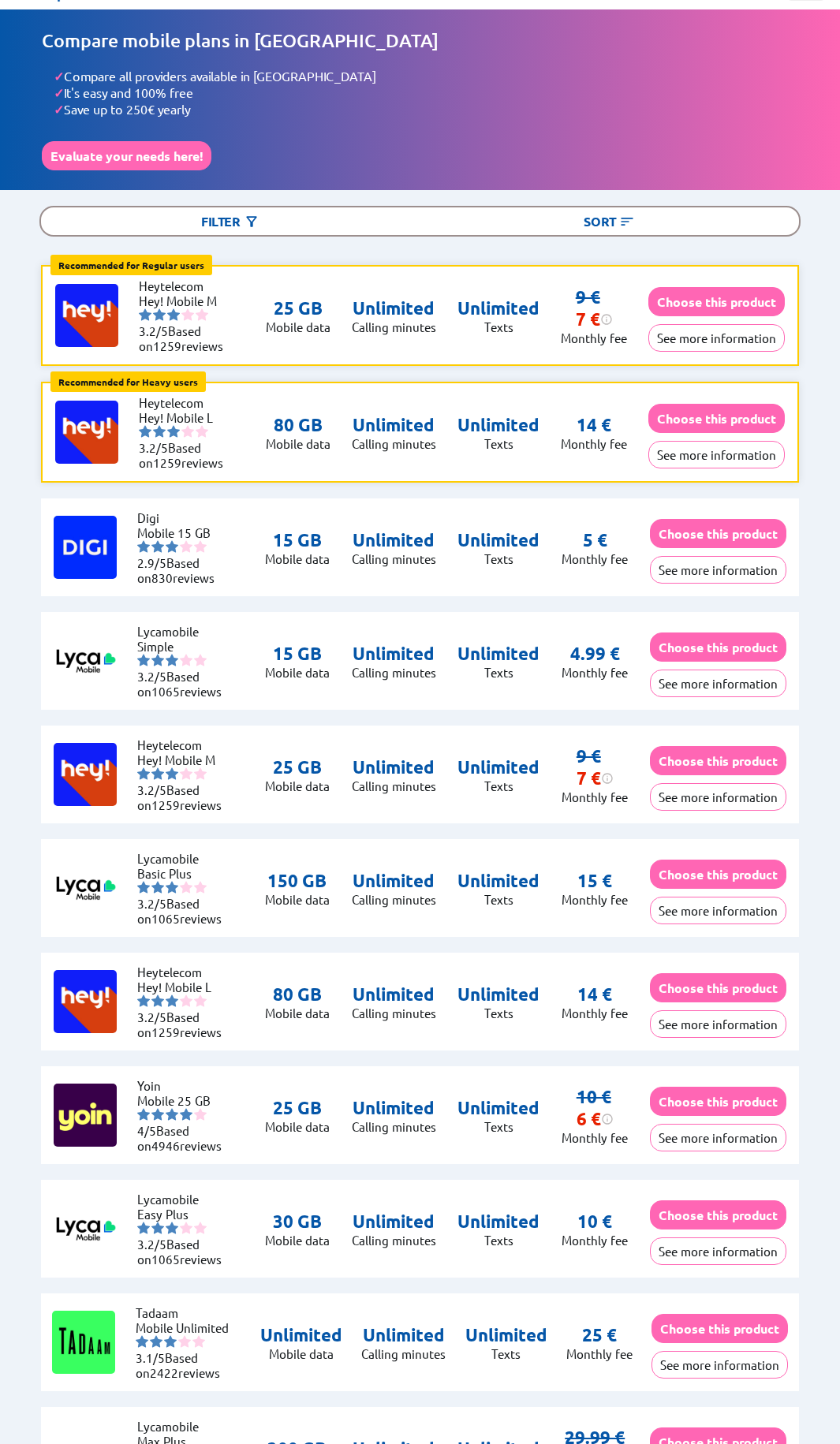
scroll to position [0, 0]
